Goal: Find specific page/section: Find specific page/section

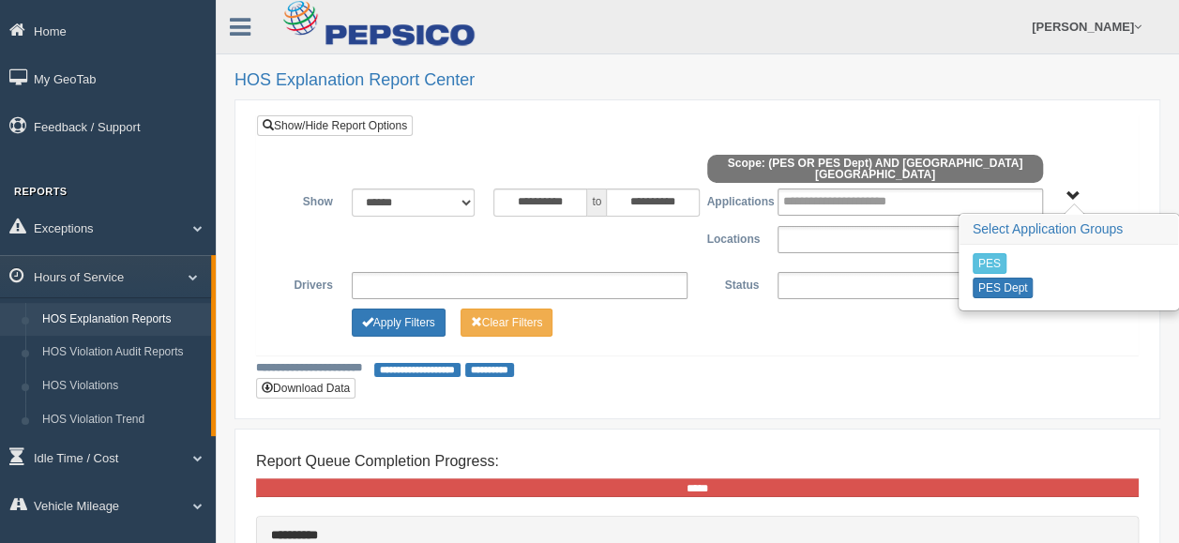
click at [659, 126] on div "**********" at bounding box center [697, 234] width 881 height 239
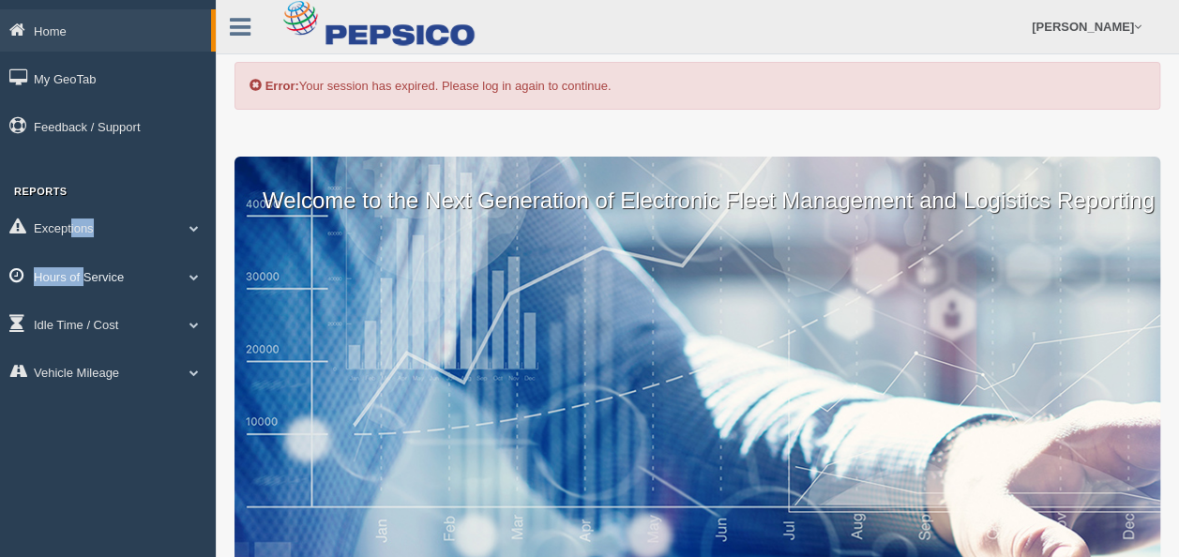
drag, startPoint x: 70, startPoint y: 229, endPoint x: 84, endPoint y: 263, distance: 36.6
click at [84, 263] on ul "Exceptions Critical Engine Events Critical Engine Event Trend Safety Exceptions…" at bounding box center [108, 301] width 216 height 191
drag, startPoint x: 84, startPoint y: 263, endPoint x: 95, endPoint y: 280, distance: 19.8
click at [95, 280] on link "Hours of Service" at bounding box center [108, 276] width 216 height 42
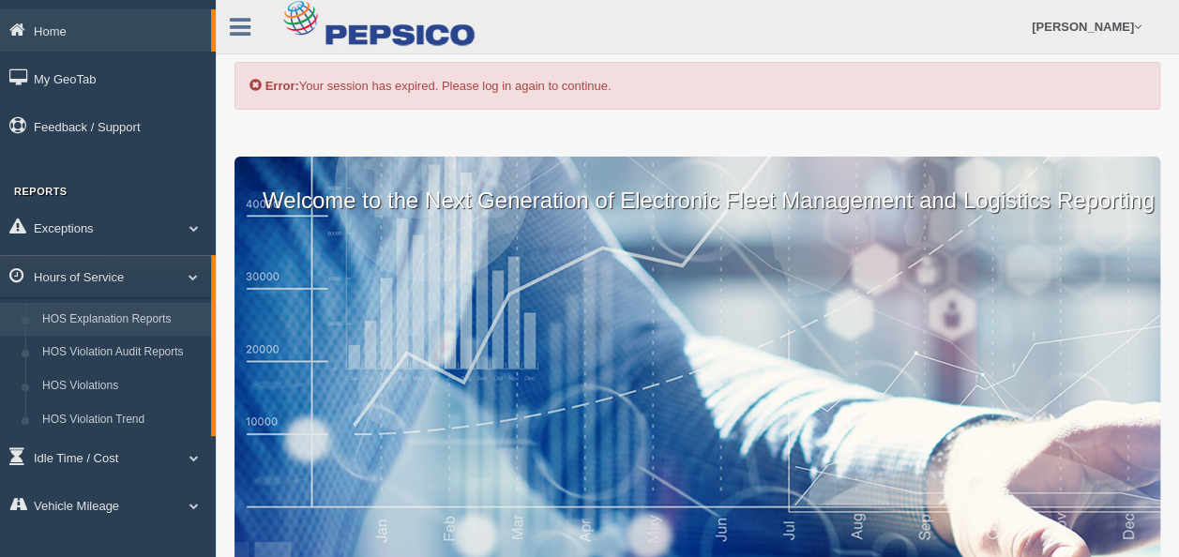
click at [141, 313] on link "HOS Explanation Reports" at bounding box center [122, 320] width 177 height 34
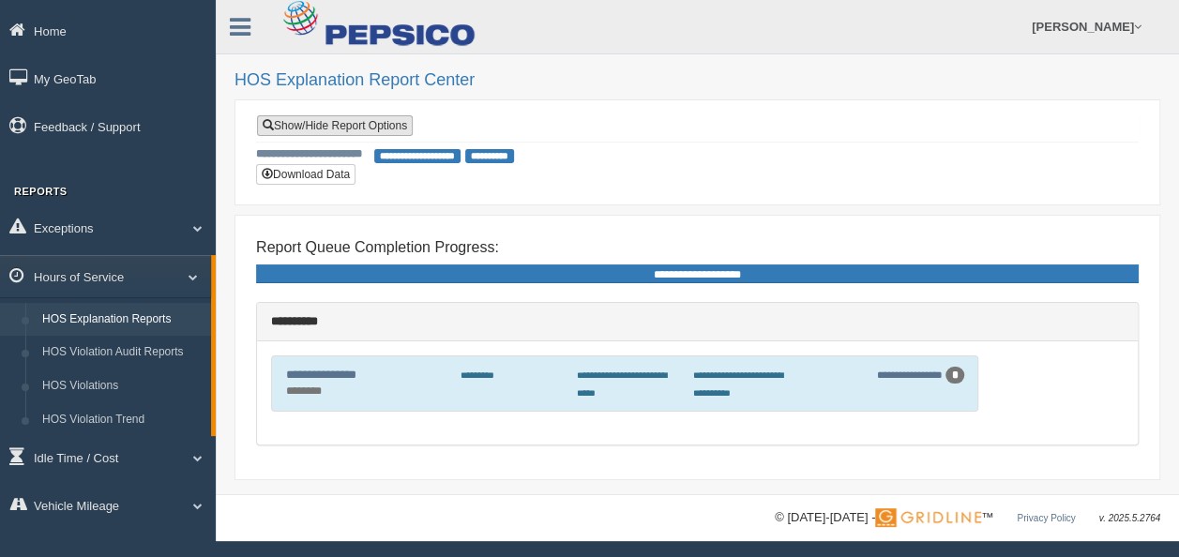
click at [354, 128] on link "Show/Hide Report Options" at bounding box center [335, 125] width 156 height 21
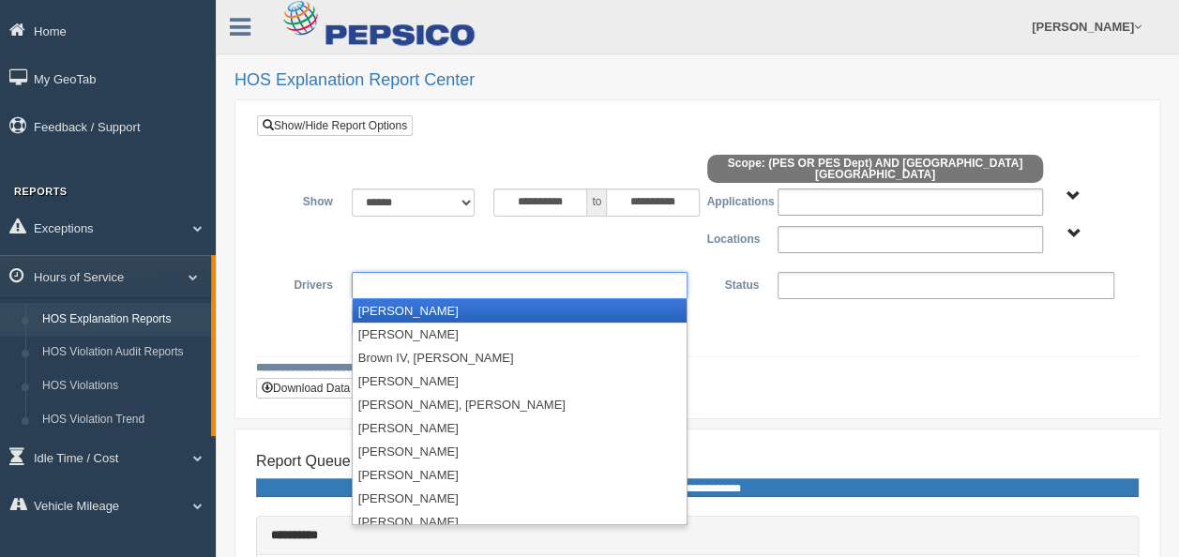
click at [501, 281] on ul at bounding box center [520, 285] width 337 height 27
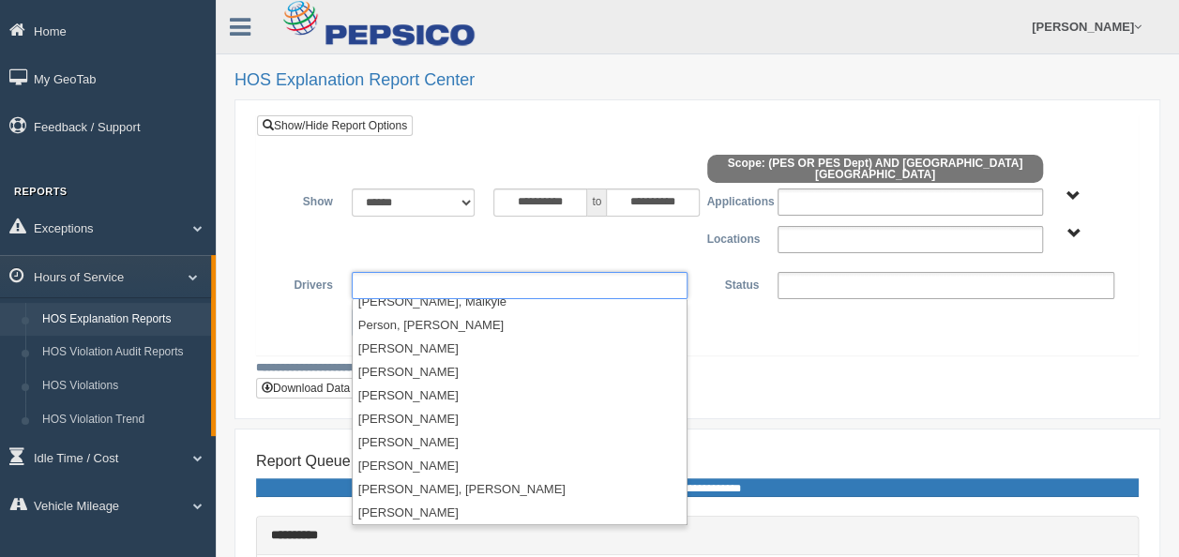
scroll to position [399, 0]
